Goal: Task Accomplishment & Management: Complete application form

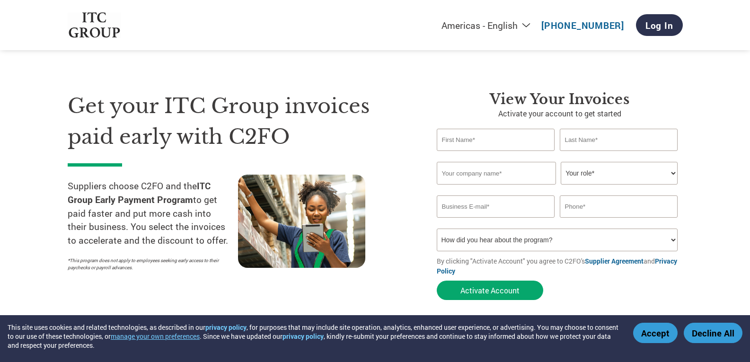
drag, startPoint x: 0, startPoint y: 0, endPoint x: 475, endPoint y: 141, distance: 495.0
click at [475, 141] on input "text" at bounding box center [496, 140] width 118 height 22
click at [466, 93] on h3 "View Your Invoices" at bounding box center [560, 99] width 246 height 17
click at [467, 141] on input "text" at bounding box center [496, 140] width 118 height 22
type input "[PERSON_NAME]"
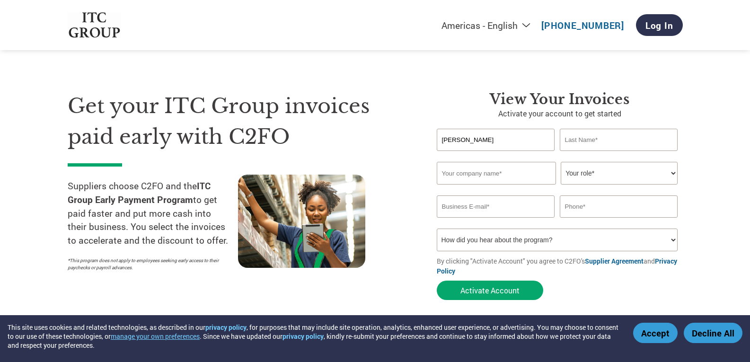
click at [587, 139] on input "text" at bounding box center [619, 140] width 118 height 22
type input "SEHGAL"
click at [479, 174] on input "text" at bounding box center [496, 173] width 119 height 23
type input "SUPERTECH SYSTEM INDIA PVT LTD"
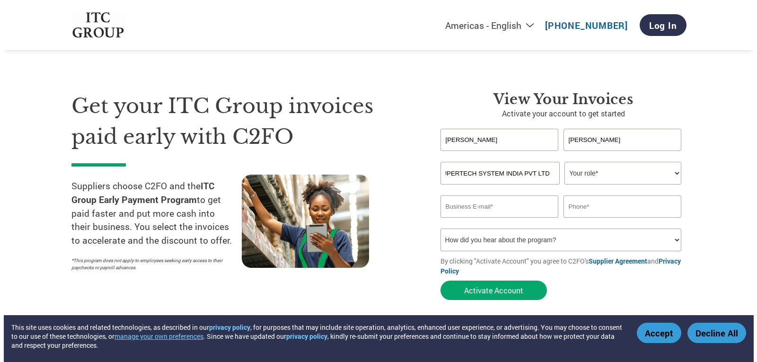
scroll to position [0, 0]
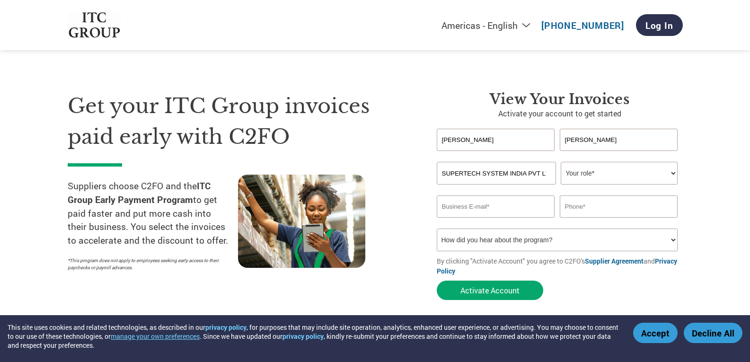
click at [593, 171] on select "Your role* CFO Controller Credit Manager Finance Director Treasurer CEO Preside…" at bounding box center [619, 173] width 117 height 23
select select "ACCOUNTING"
click at [561, 162] on select "Your role* CFO Controller Credit Manager Finance Director Treasurer CEO Preside…" at bounding box center [619, 173] width 117 height 23
click at [621, 172] on select "Your role* CFO Controller Credit Manager Finance Director Treasurer CEO Preside…" at bounding box center [619, 173] width 117 height 23
click at [561, 162] on select "Your role* CFO Controller Credit Manager Finance Director Treasurer CEO Preside…" at bounding box center [619, 173] width 117 height 23
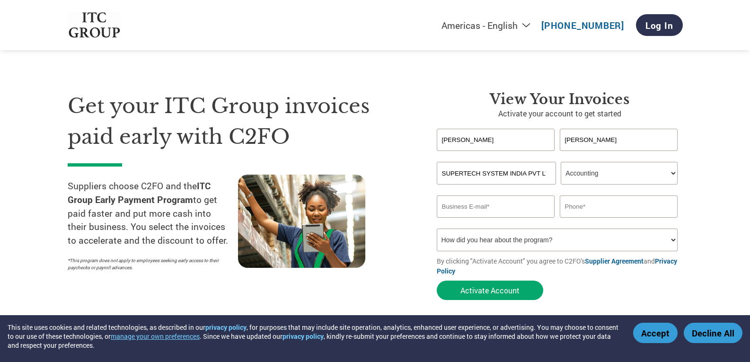
click at [486, 203] on input "email" at bounding box center [496, 206] width 118 height 22
type input "a"
type input "sehgalrachit777@gmail.com"
drag, startPoint x: 569, startPoint y: 209, endPoint x: 578, endPoint y: 210, distance: 9.0
click at [569, 209] on input "09997375831" at bounding box center [619, 206] width 118 height 22
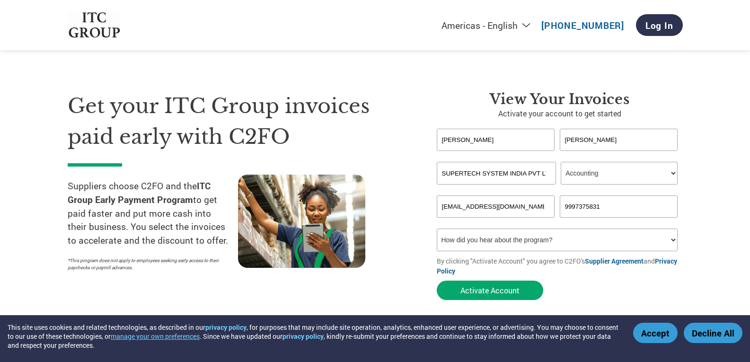
type input "9997375831"
click at [520, 236] on select "How did you hear about the program? Received a letter Email Social Media Online…" at bounding box center [557, 240] width 241 height 23
select select "Email"
click at [437, 229] on select "How did you hear about the program? Received a letter Email Social Media Online…" at bounding box center [557, 240] width 241 height 23
click at [494, 289] on button "Activate Account" at bounding box center [490, 290] width 106 height 19
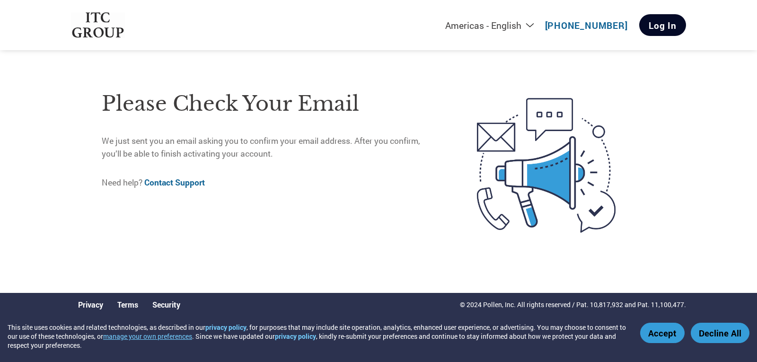
click at [671, 29] on link "Log In" at bounding box center [662, 25] width 47 height 22
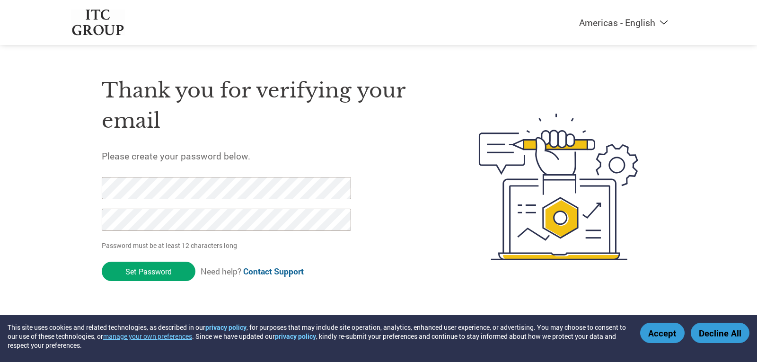
click at [69, 187] on div "Americas - English Américas - Español [GEOGRAPHIC_DATA] - Português Amériques -…" at bounding box center [378, 149] width 757 height 298
click at [162, 270] on input "Set Password" at bounding box center [149, 271] width 94 height 19
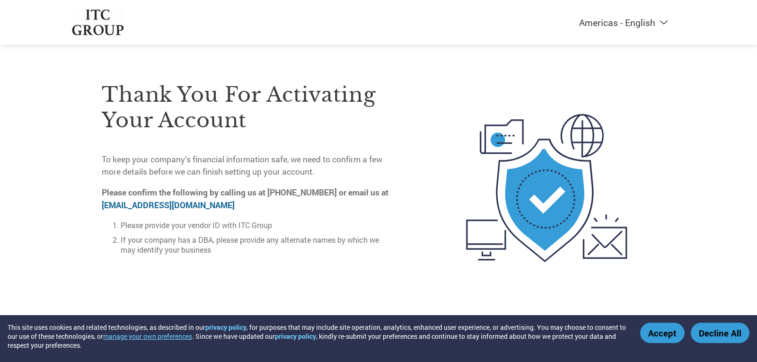
click at [656, 336] on button "Accept" at bounding box center [662, 333] width 44 height 20
